Goal: Communication & Community: Answer question/provide support

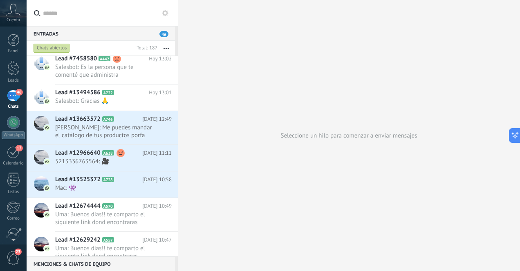
scroll to position [123, 0]
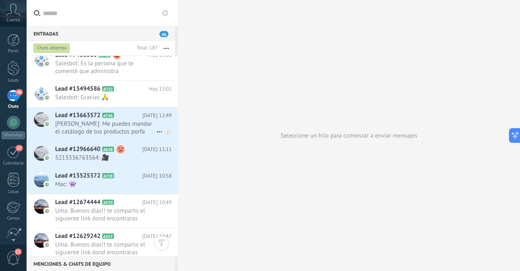
click at [117, 136] on span "[PERSON_NAME]: Me puedes mandar el catálogo de tus productos porfa" at bounding box center [105, 128] width 101 height 16
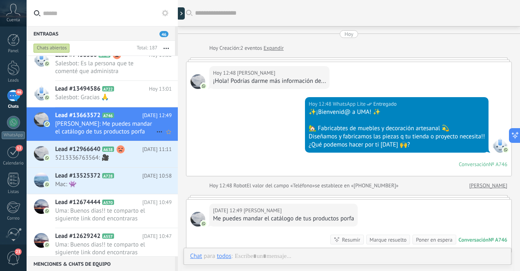
scroll to position [88, 0]
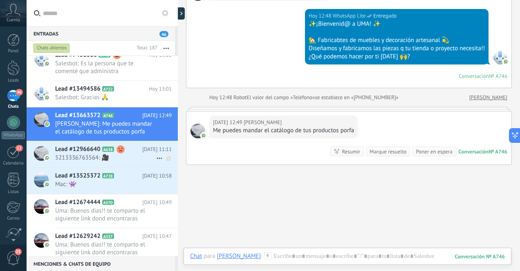
click at [129, 162] on span "5213336763564: 🎥" at bounding box center [105, 158] width 101 height 8
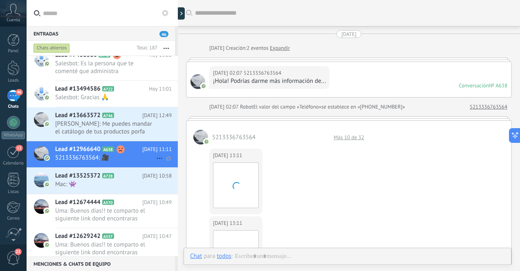
scroll to position [973, 0]
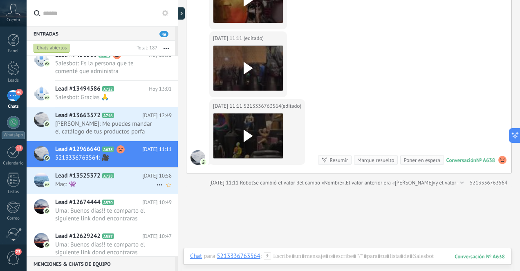
click at [131, 180] on h2 "Lead #13525372 A728" at bounding box center [98, 176] width 87 height 8
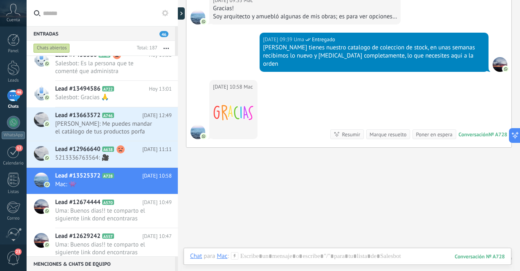
scroll to position [384, 0]
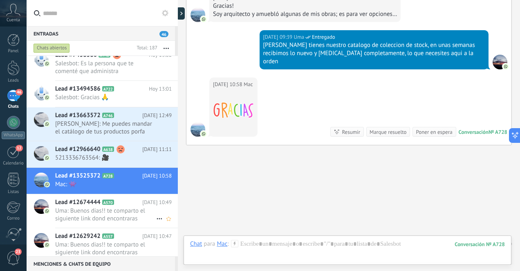
click at [132, 221] on span "Uma: Buenos dias!! te comparto el siguiente link dond encontraras catalogo de […" at bounding box center [105, 215] width 101 height 16
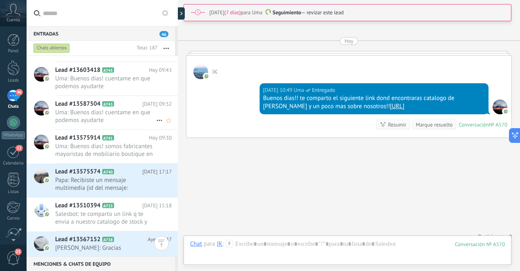
scroll to position [671, 0]
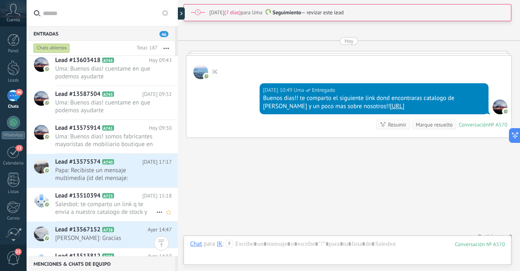
click at [132, 207] on span "Salesbot: te comparto un link q te envia a nuestro catalogo de stock y algunas …" at bounding box center [105, 209] width 101 height 16
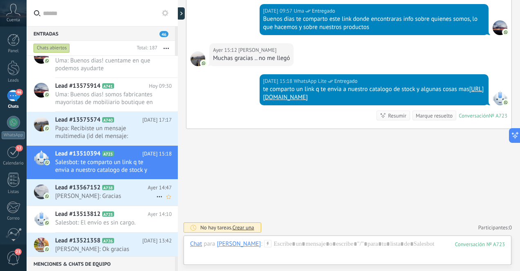
scroll to position [724, 0]
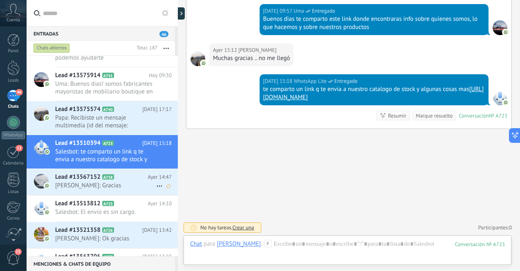
click at [128, 187] on span "[PERSON_NAME]: Gracias" at bounding box center [105, 186] width 101 height 8
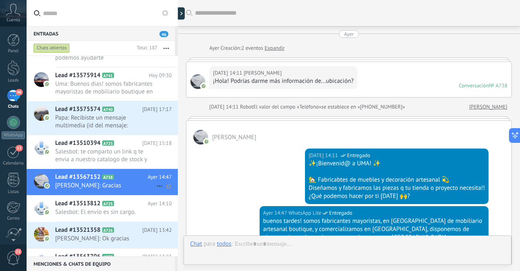
scroll to position [156, 0]
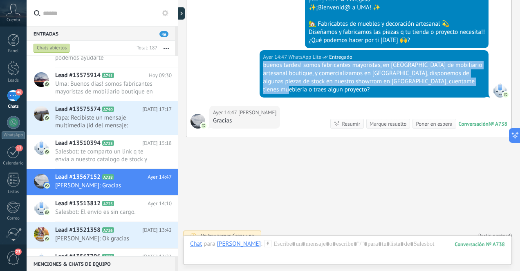
drag, startPoint x: 262, startPoint y: 66, endPoint x: 472, endPoint y: 80, distance: 210.0
click at [472, 80] on div "buenos tardes! somos fabricantes mayoristas, en [GEOGRAPHIC_DATA] de mobiliario…" at bounding box center [374, 77] width 222 height 33
copy div "buenos tardes! somos fabricantes mayoristas, en [GEOGRAPHIC_DATA] de mobiliario…"
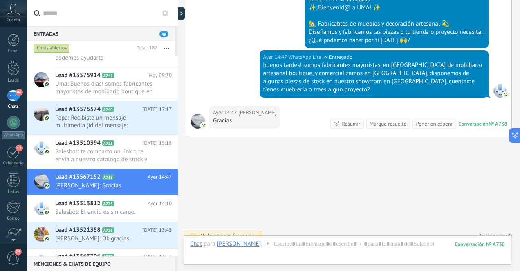
click at [244, 161] on div "Buscar Carga más [DATE] [DATE] Creación: 2 eventos Expandir [DATE] 14:11 [PERSO…" at bounding box center [349, 62] width 342 height 436
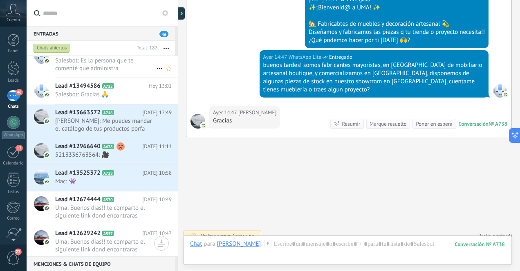
scroll to position [127, 0]
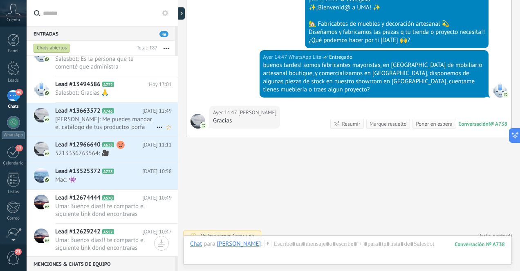
click at [129, 131] on span "[PERSON_NAME]: Me puedes mandar el catálogo de tus productos porfa" at bounding box center [105, 124] width 101 height 16
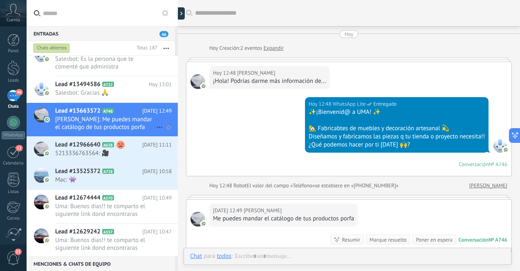
scroll to position [88, 0]
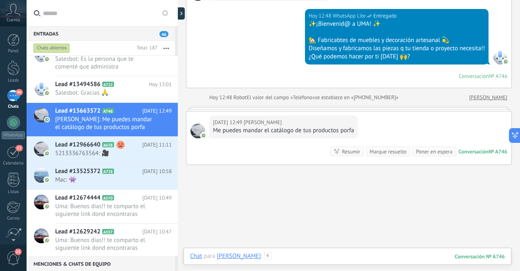
click at [328, 258] on div at bounding box center [347, 264] width 315 height 25
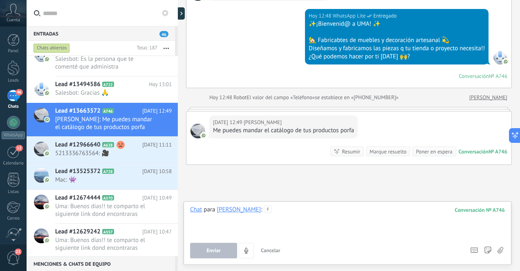
paste div
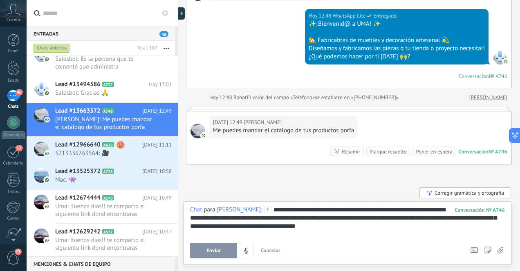
click at [216, 252] on span "Enviar" at bounding box center [213, 251] width 14 height 6
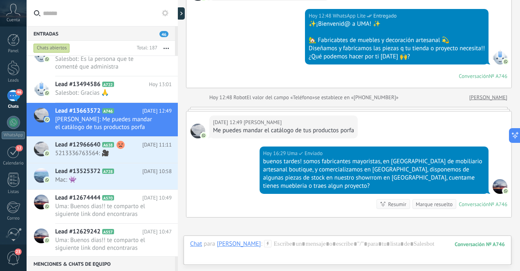
scroll to position [169, 0]
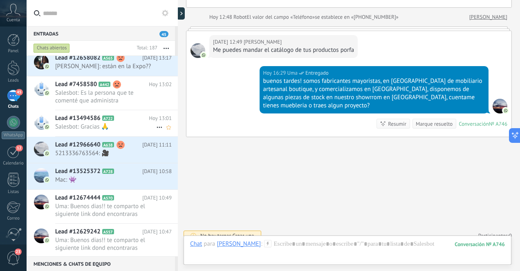
click at [127, 131] on span "Salesbot: Gracias 🙏" at bounding box center [105, 127] width 101 height 8
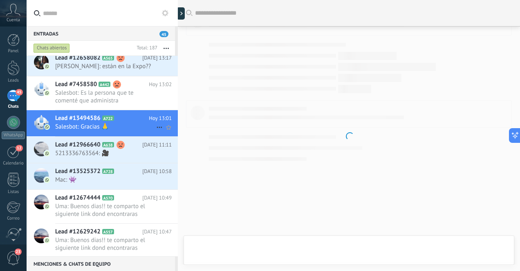
scroll to position [536, 0]
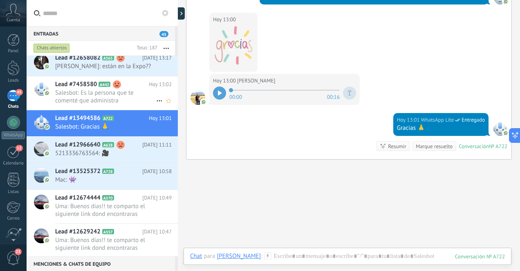
click at [120, 104] on span "Salesbot: Es la persona que te comenté que administra departamentos." at bounding box center [105, 97] width 101 height 16
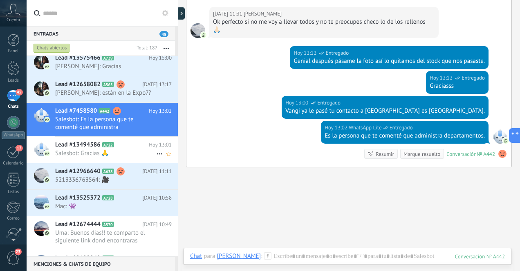
scroll to position [88, 0]
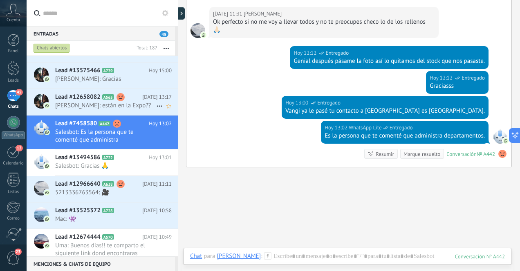
click at [112, 109] on span "[PERSON_NAME]: están en la Expo??" at bounding box center [105, 106] width 101 height 8
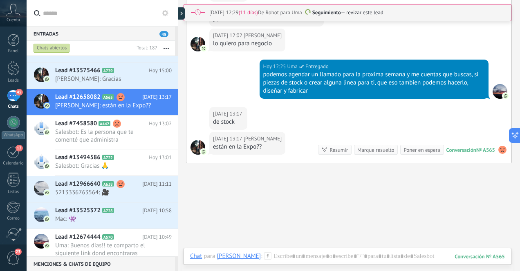
scroll to position [951, 0]
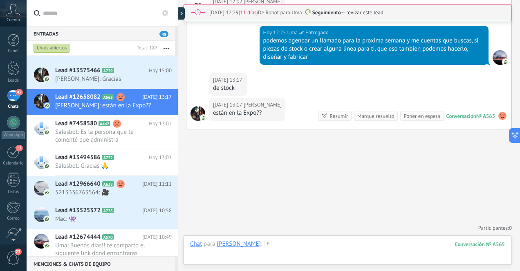
click at [343, 250] on div at bounding box center [347, 252] width 315 height 25
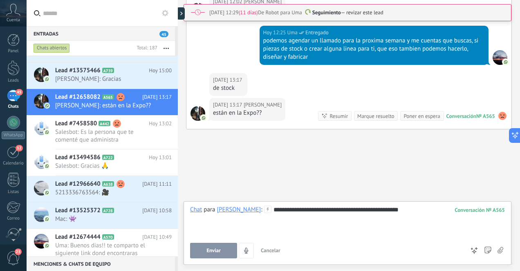
click at [221, 249] on button "Enviar" at bounding box center [213, 251] width 47 height 16
type textarea "**********"
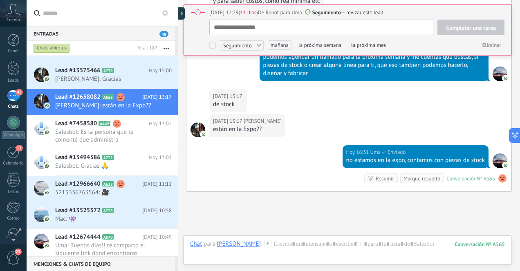
scroll to position [8, 0]
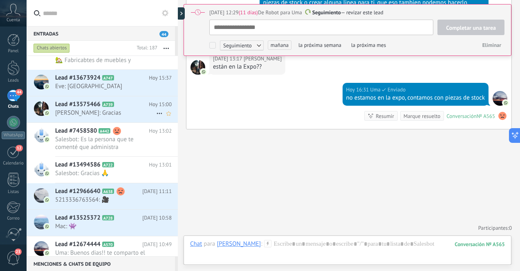
click at [129, 114] on span "[PERSON_NAME]: Gracias" at bounding box center [105, 113] width 101 height 8
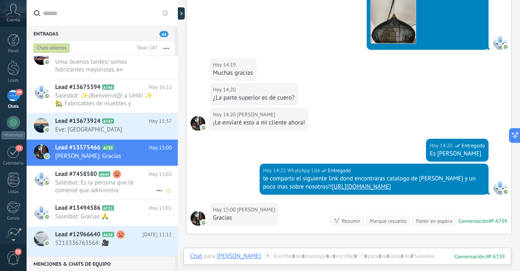
scroll to position [43, 0]
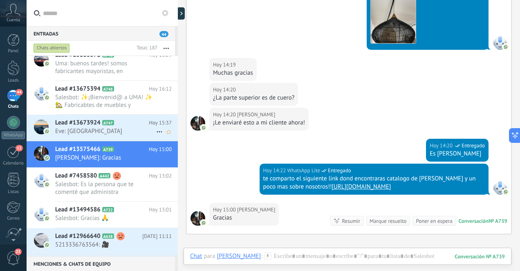
click at [118, 133] on span "Eve: [GEOGRAPHIC_DATA]" at bounding box center [105, 131] width 101 height 8
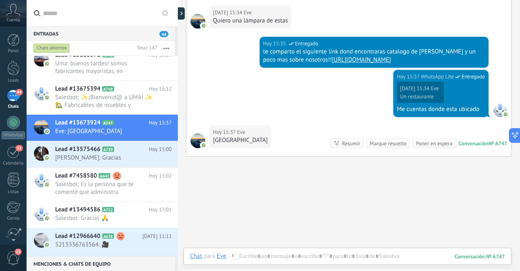
scroll to position [442, 0]
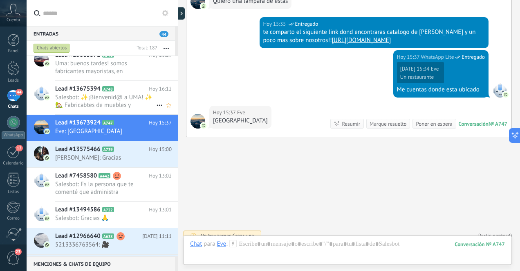
click at [122, 101] on span "Salesbot: ✨¡Bienvenid@ a UMA! ✨ 🏡 Fabricabtes de muebles y decoración artesanal…" at bounding box center [105, 102] width 101 height 16
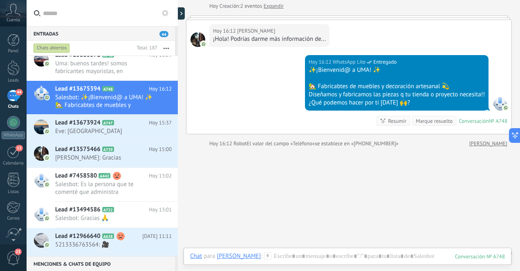
scroll to position [56, 0]
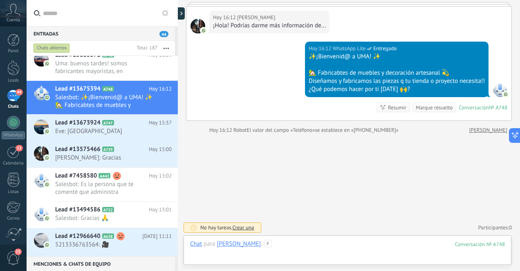
click at [302, 247] on div at bounding box center [347, 252] width 315 height 25
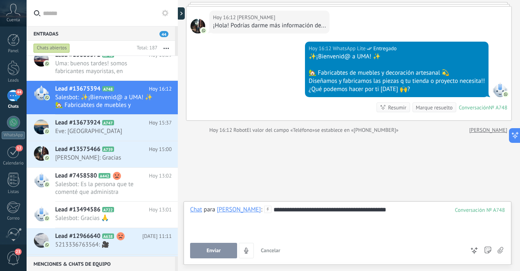
click at [209, 249] on span "Enviar" at bounding box center [213, 251] width 14 height 6
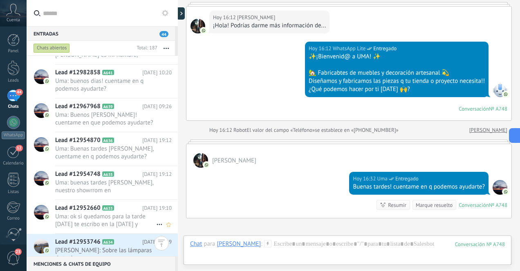
scroll to position [3644, 0]
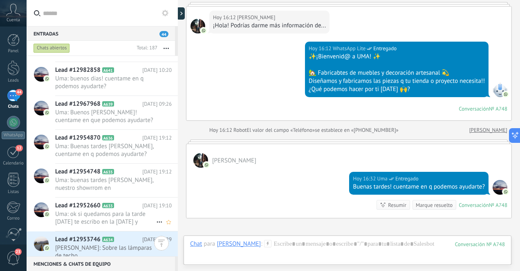
click at [88, 217] on span "Uma: ok si quedamos para la tarde [DATE] te escribo en la [DATE] y combinamos h…" at bounding box center [105, 218] width 101 height 16
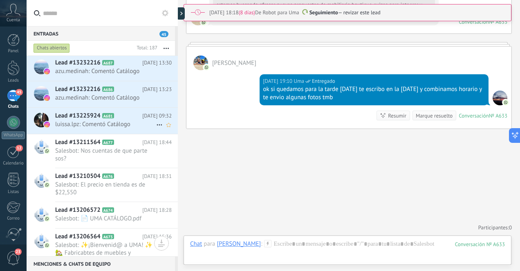
scroll to position [2640, 0]
click at [10, 96] on div "45" at bounding box center [13, 96] width 13 height 12
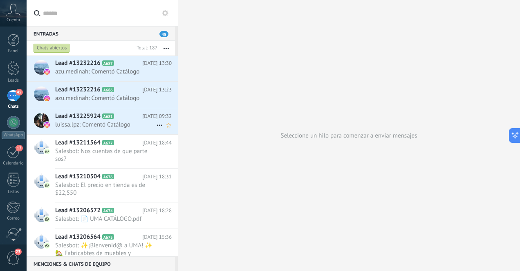
click at [129, 126] on span "luissa.lpz: Comentó Catálogo" at bounding box center [105, 125] width 101 height 8
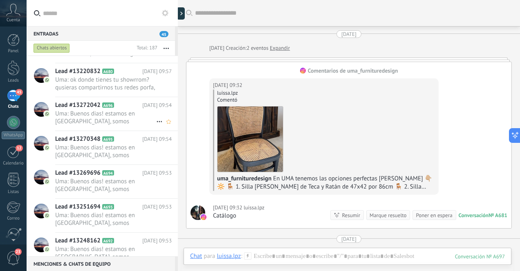
scroll to position [2266, 0]
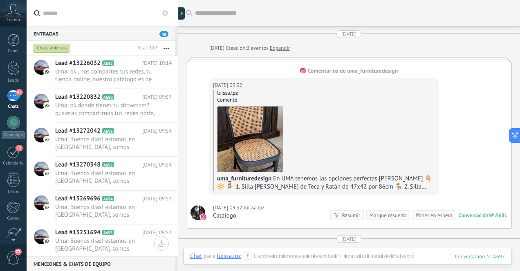
click at [11, 98] on div "45" at bounding box center [13, 96] width 13 height 12
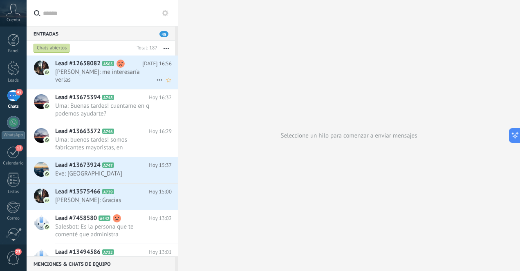
click at [130, 76] on span "[PERSON_NAME]: me interesaría verlas" at bounding box center [105, 76] width 101 height 16
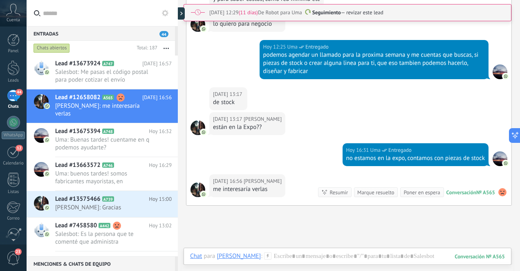
scroll to position [1013, 0]
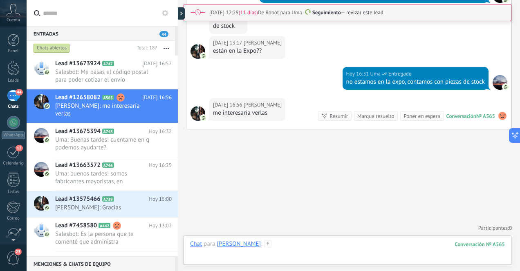
click at [345, 244] on div at bounding box center [347, 252] width 315 height 25
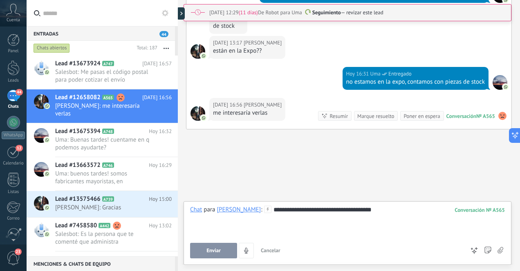
click at [216, 250] on span "Enviar" at bounding box center [213, 251] width 14 height 6
type textarea "**********"
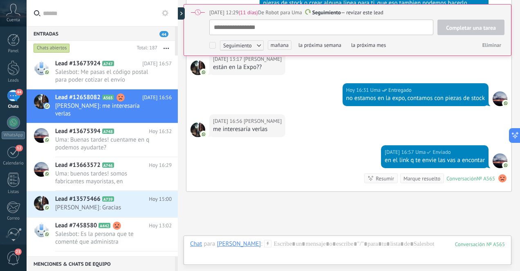
scroll to position [8, 0]
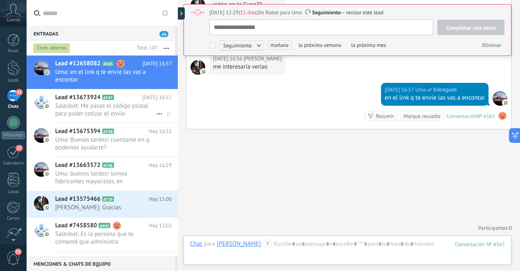
click at [120, 113] on span "Salesbot: Me pasas el código postal para poder cotizar el envío" at bounding box center [105, 110] width 101 height 16
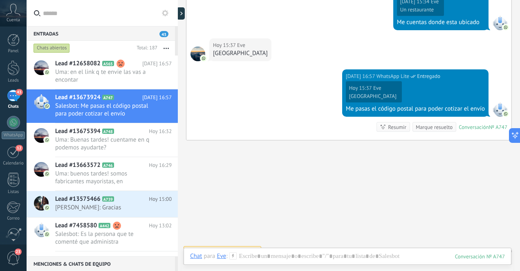
scroll to position [513, 0]
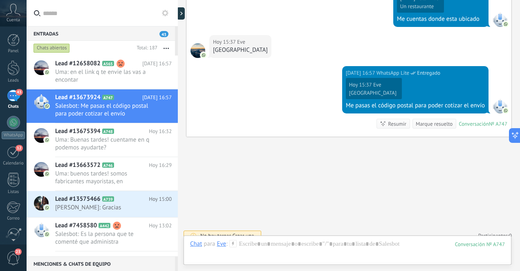
click at [11, 97] on div "43" at bounding box center [13, 96] width 13 height 12
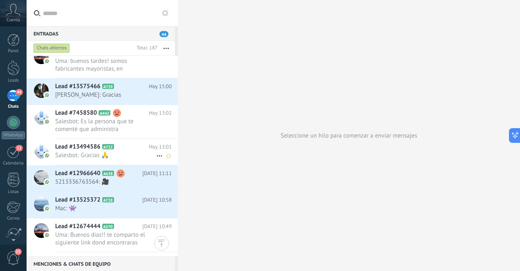
scroll to position [104, 0]
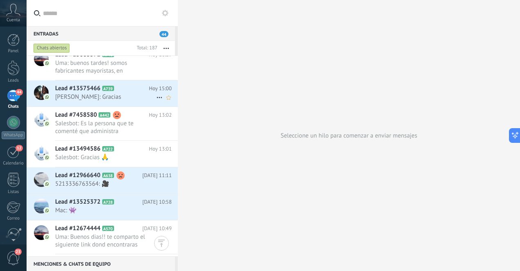
click at [131, 100] on span "[PERSON_NAME]: Gracias" at bounding box center [105, 97] width 101 height 8
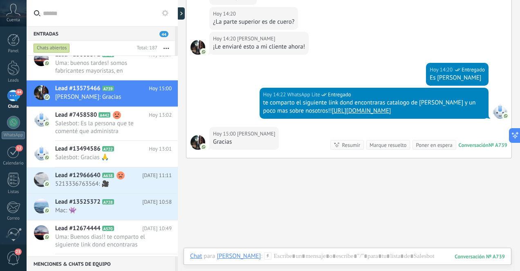
scroll to position [700, 0]
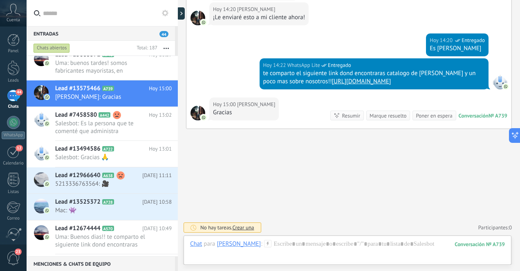
click at [13, 94] on div "44" at bounding box center [13, 96] width 13 height 12
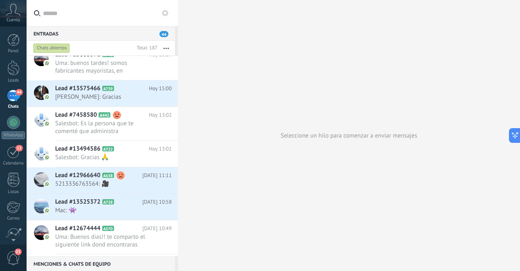
click at [14, 102] on div "44" at bounding box center [13, 96] width 13 height 12
click at [14, 64] on div at bounding box center [13, 67] width 12 height 15
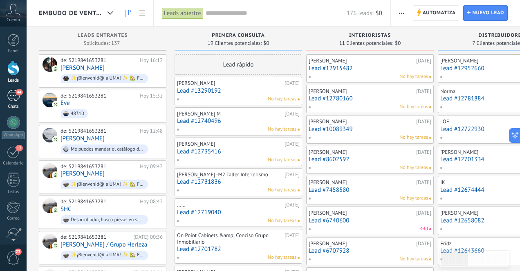
click at [11, 95] on div "44" at bounding box center [13, 96] width 13 height 12
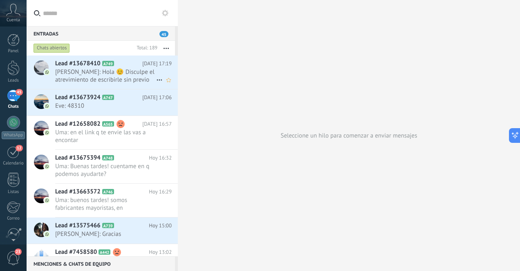
click at [113, 79] on span "[PERSON_NAME]: Hola 😊 Disculpe el atrevimiento de escribirle sin previo aviso, …" at bounding box center [105, 76] width 101 height 16
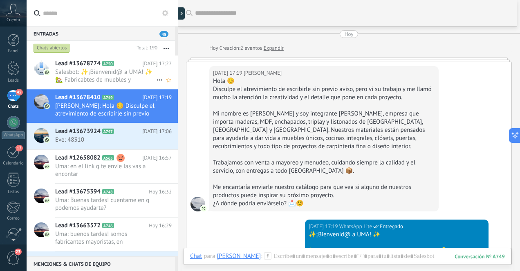
click at [101, 78] on span "Salesbot: ✨¡Bienvenid@ a UMA! ✨ 🏡 Fabricabtes de muebles y decoración artesanal…" at bounding box center [105, 76] width 101 height 16
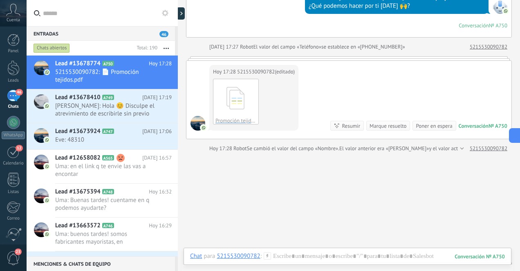
scroll to position [277, 0]
